Goal: Book appointment/travel/reservation

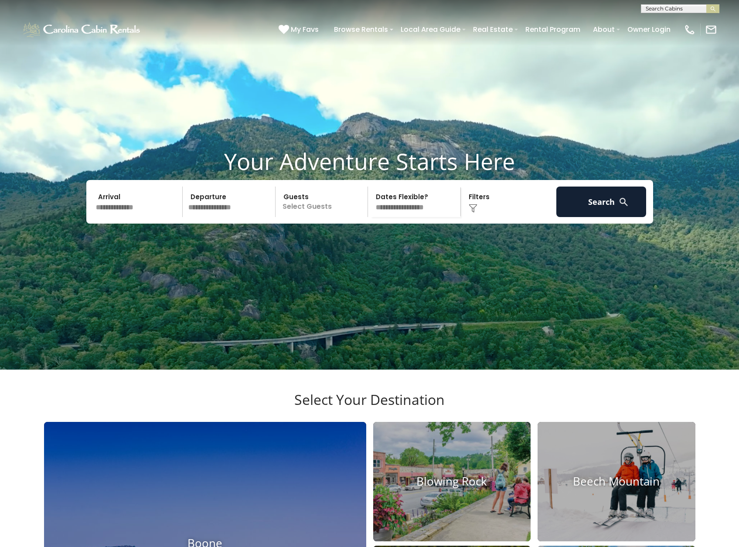
click at [143, 217] on input "text" at bounding box center [138, 202] width 90 height 31
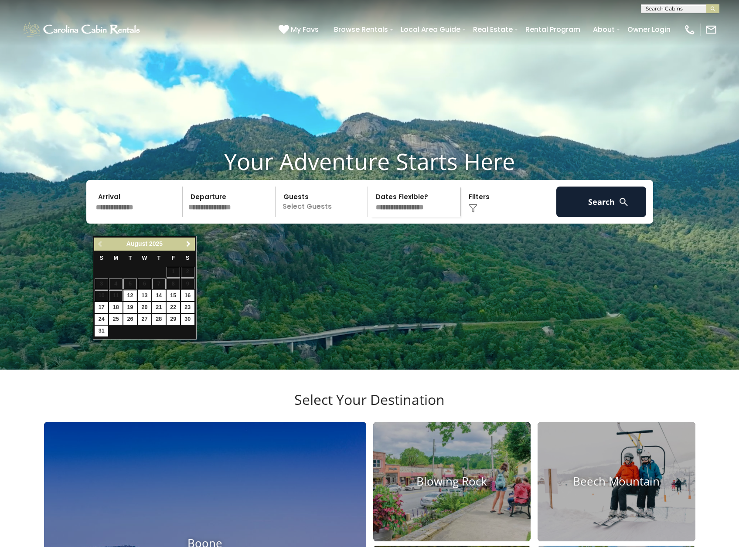
click at [190, 243] on span "Next" at bounding box center [188, 244] width 7 height 7
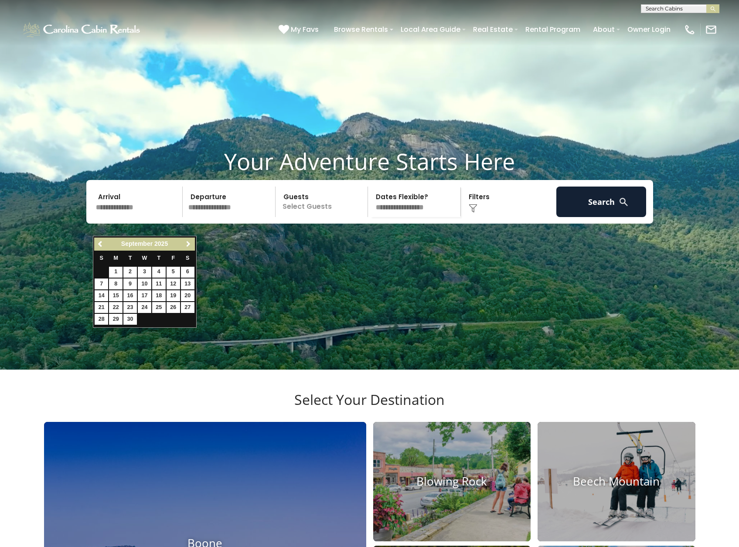
click at [190, 243] on span "Next" at bounding box center [188, 244] width 7 height 7
click at [142, 318] on link "26" at bounding box center [145, 319] width 14 height 11
type input "********"
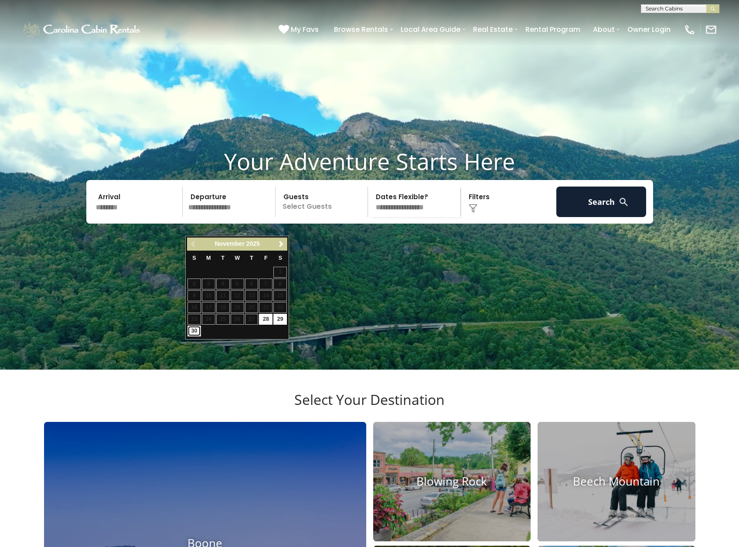
click at [197, 334] on link "30" at bounding box center [195, 331] width 14 height 11
type input "********"
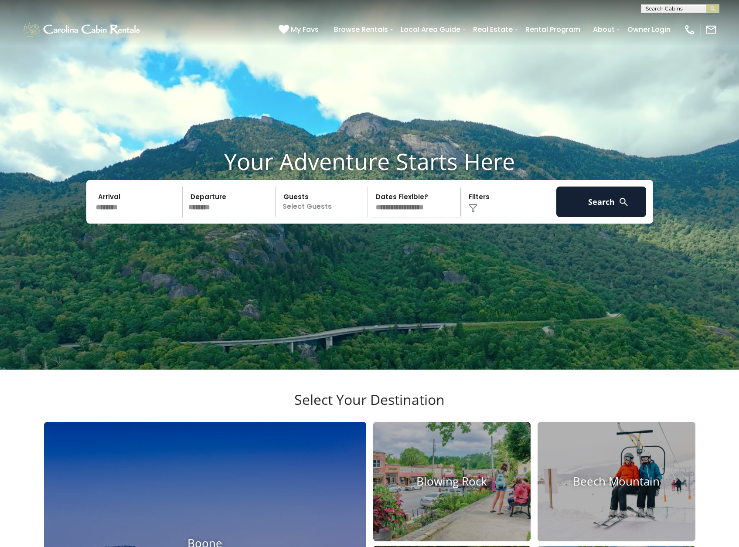
click at [313, 217] on p "Select Guests" at bounding box center [323, 202] width 90 height 31
click at [366, 242] on span "+" at bounding box center [364, 237] width 3 height 9
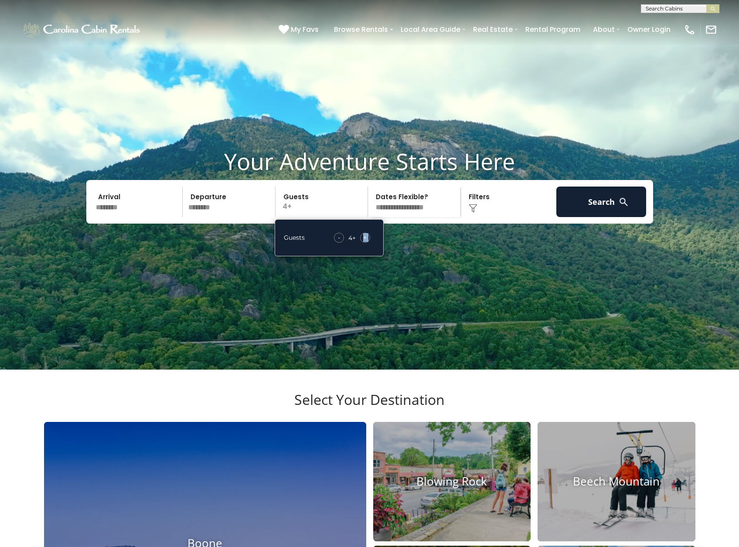
click at [366, 242] on span "+" at bounding box center [364, 237] width 3 height 9
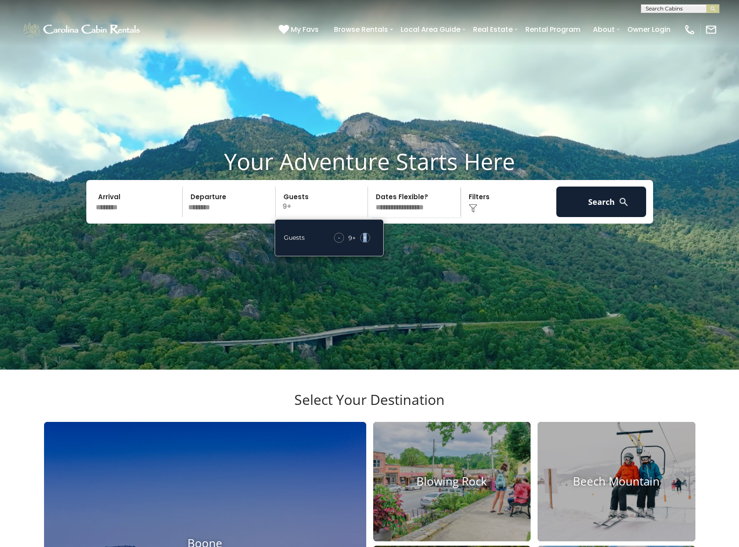
click at [366, 242] on span "+" at bounding box center [364, 237] width 3 height 9
click at [587, 217] on button "Search" at bounding box center [602, 202] width 90 height 31
